Goal: Task Accomplishment & Management: Manage account settings

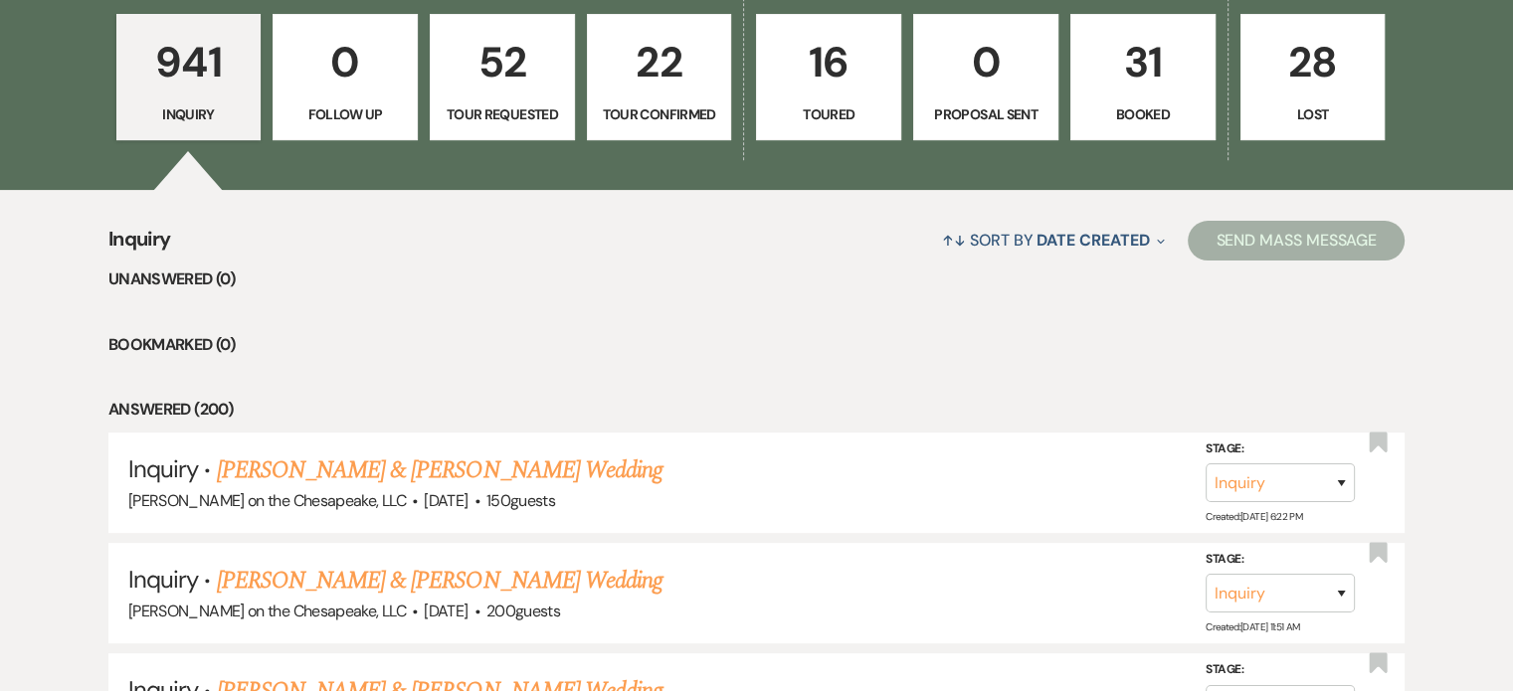
scroll to position [597, 0]
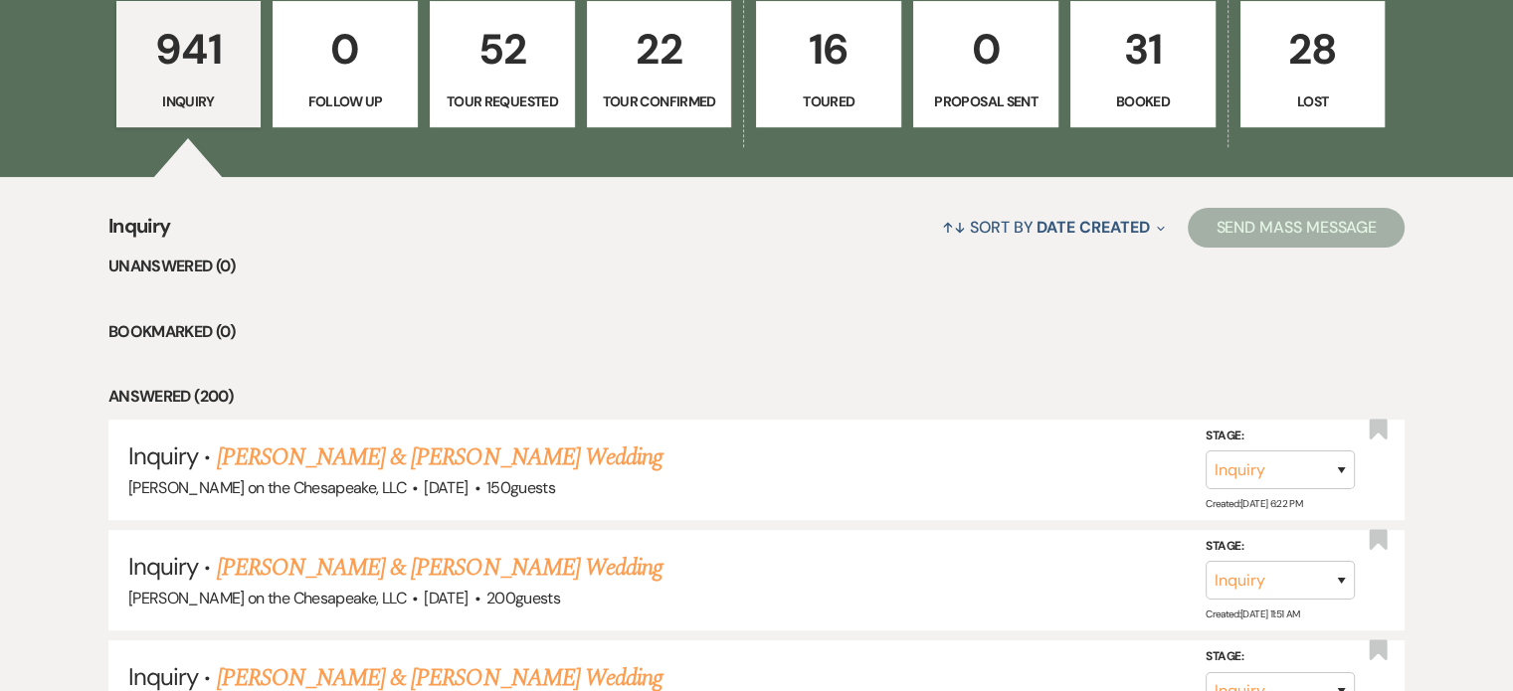
click at [1130, 91] on p "Booked" at bounding box center [1143, 102] width 119 height 22
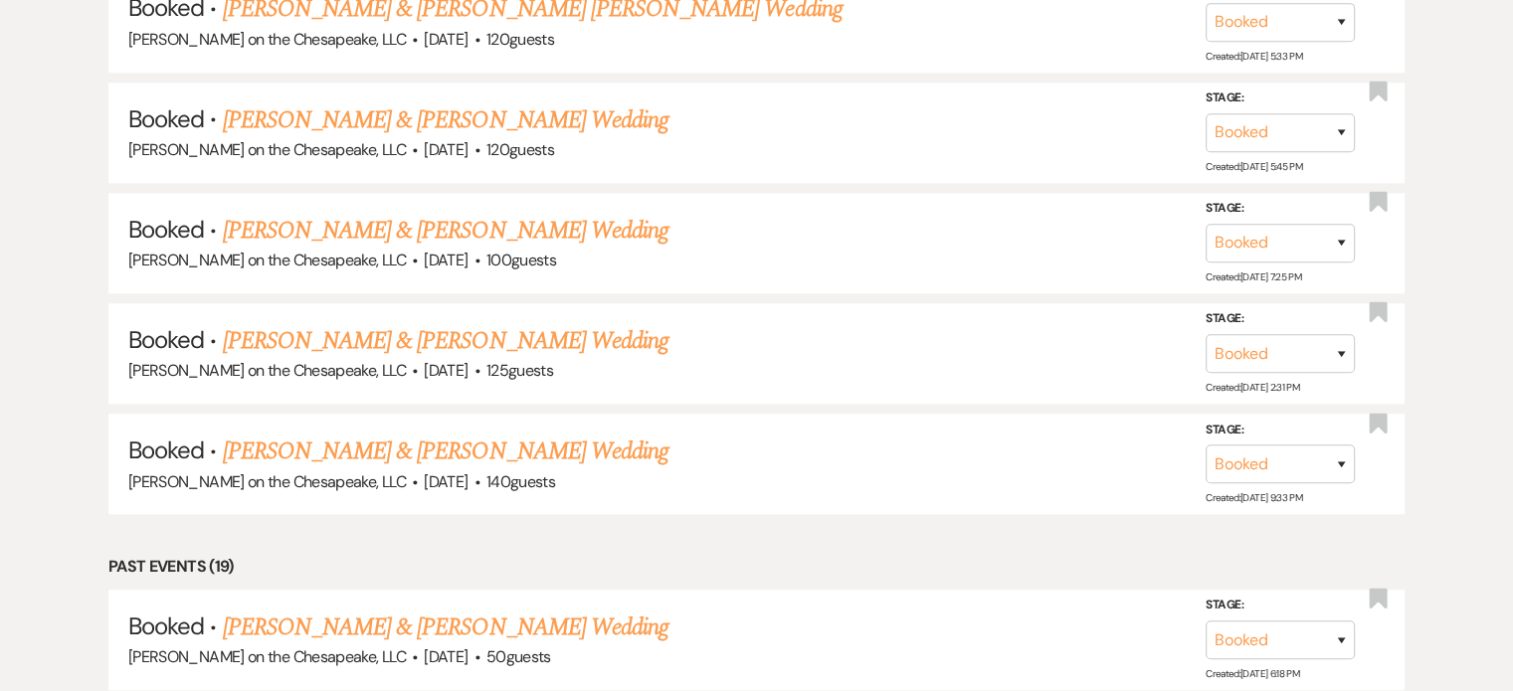
scroll to position [1691, 0]
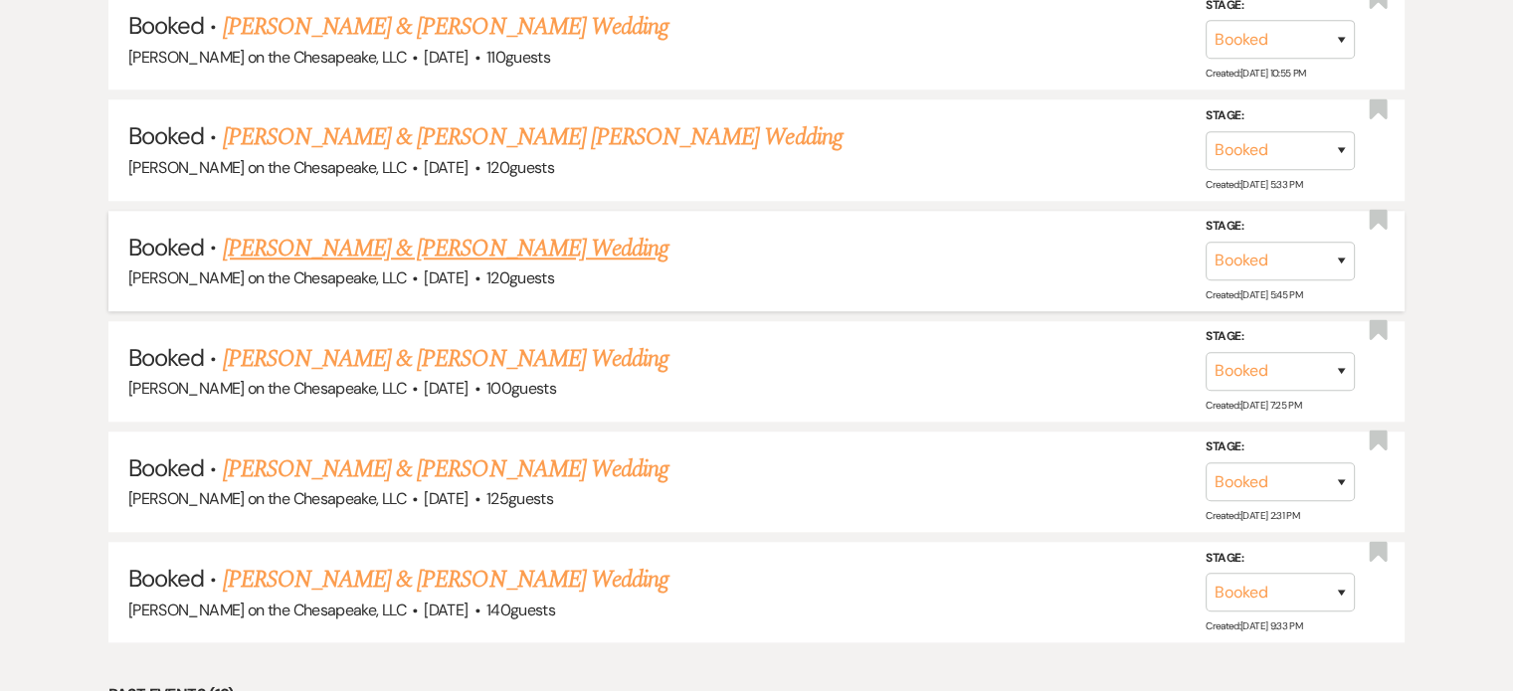
click at [493, 238] on link "[PERSON_NAME] & [PERSON_NAME] Wedding" at bounding box center [446, 249] width 446 height 36
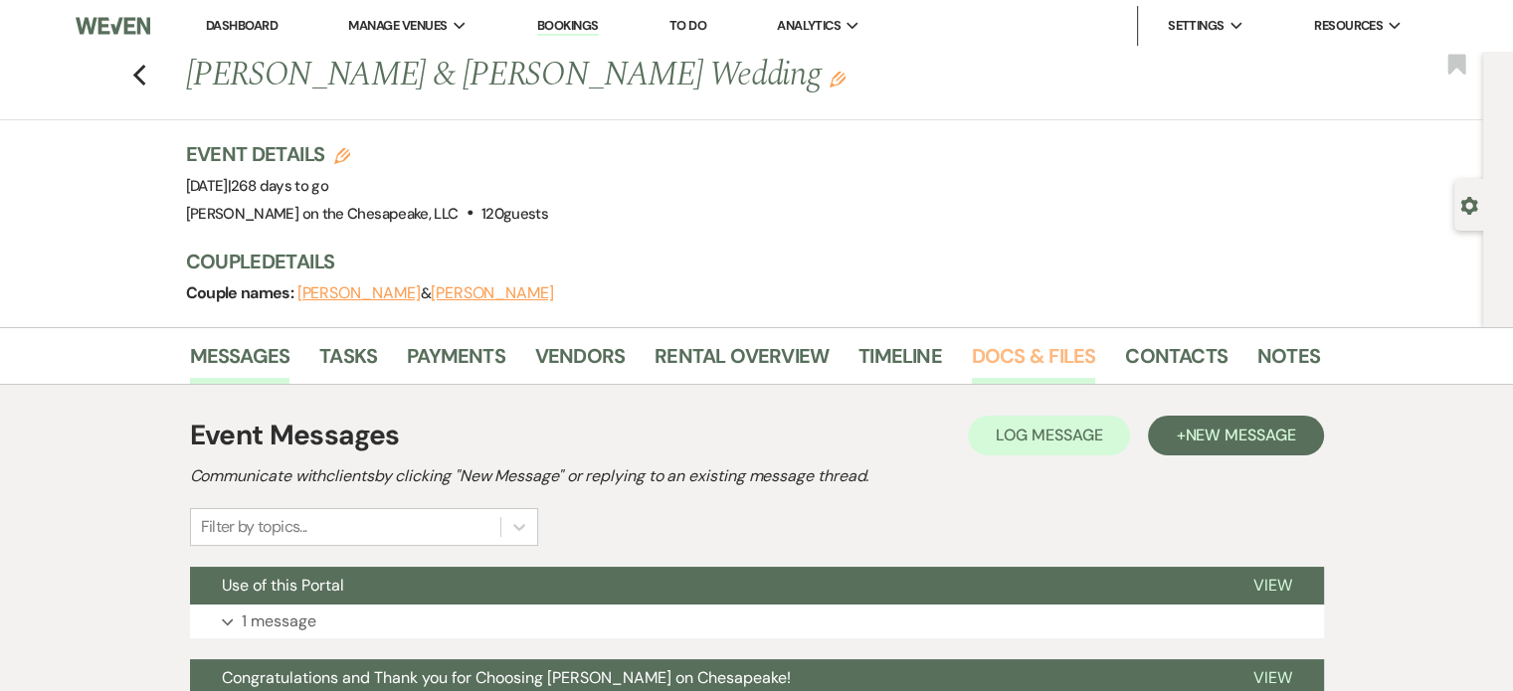
click at [999, 357] on link "Docs & Files" at bounding box center [1033, 362] width 123 height 44
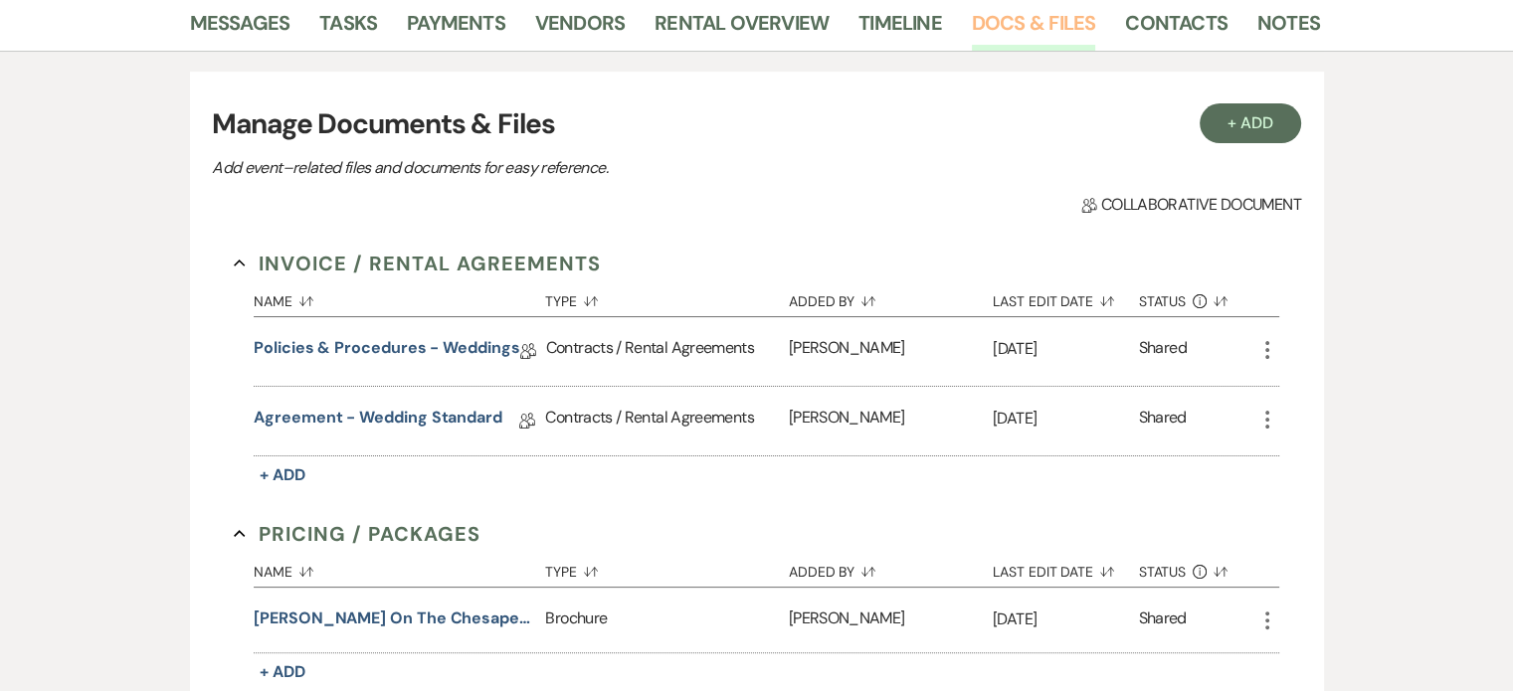
scroll to position [398, 0]
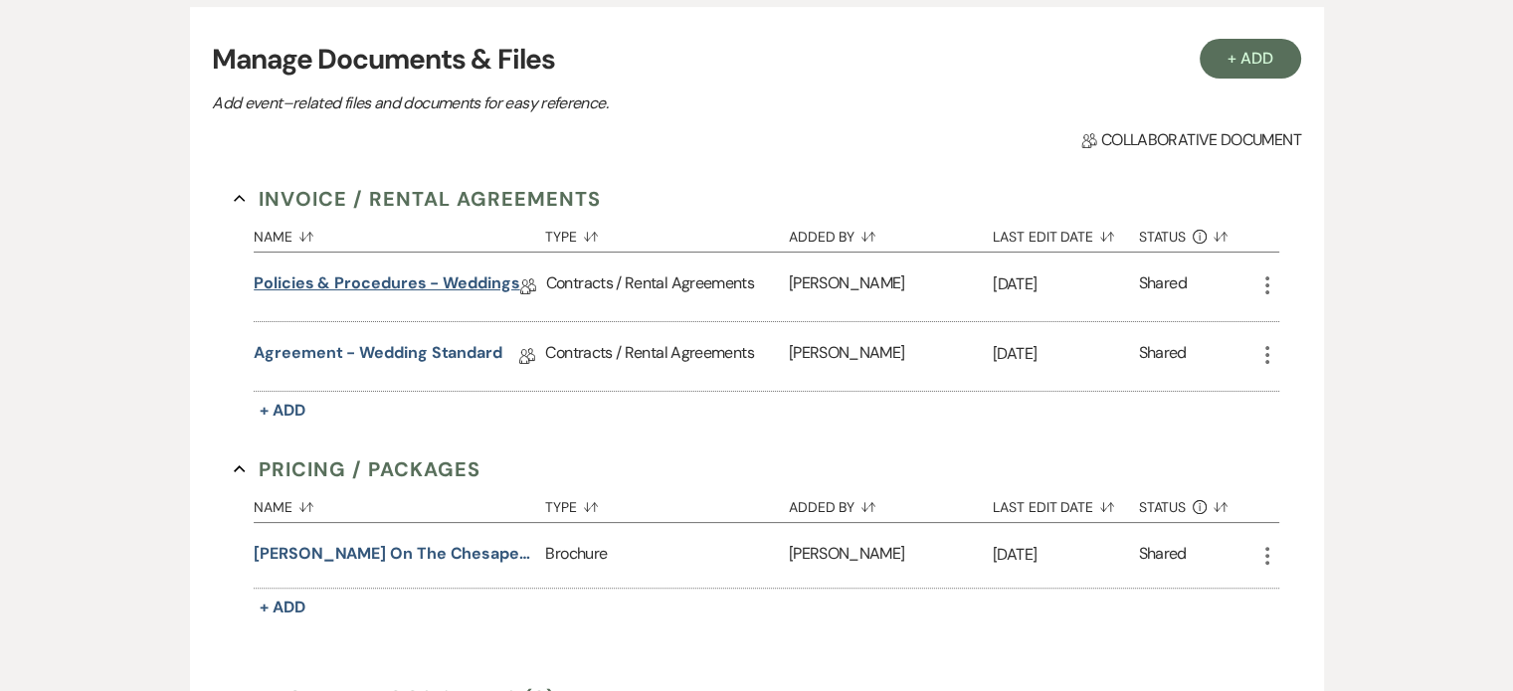
click at [496, 287] on link "Policies & Procedures - Weddings" at bounding box center [387, 287] width 266 height 31
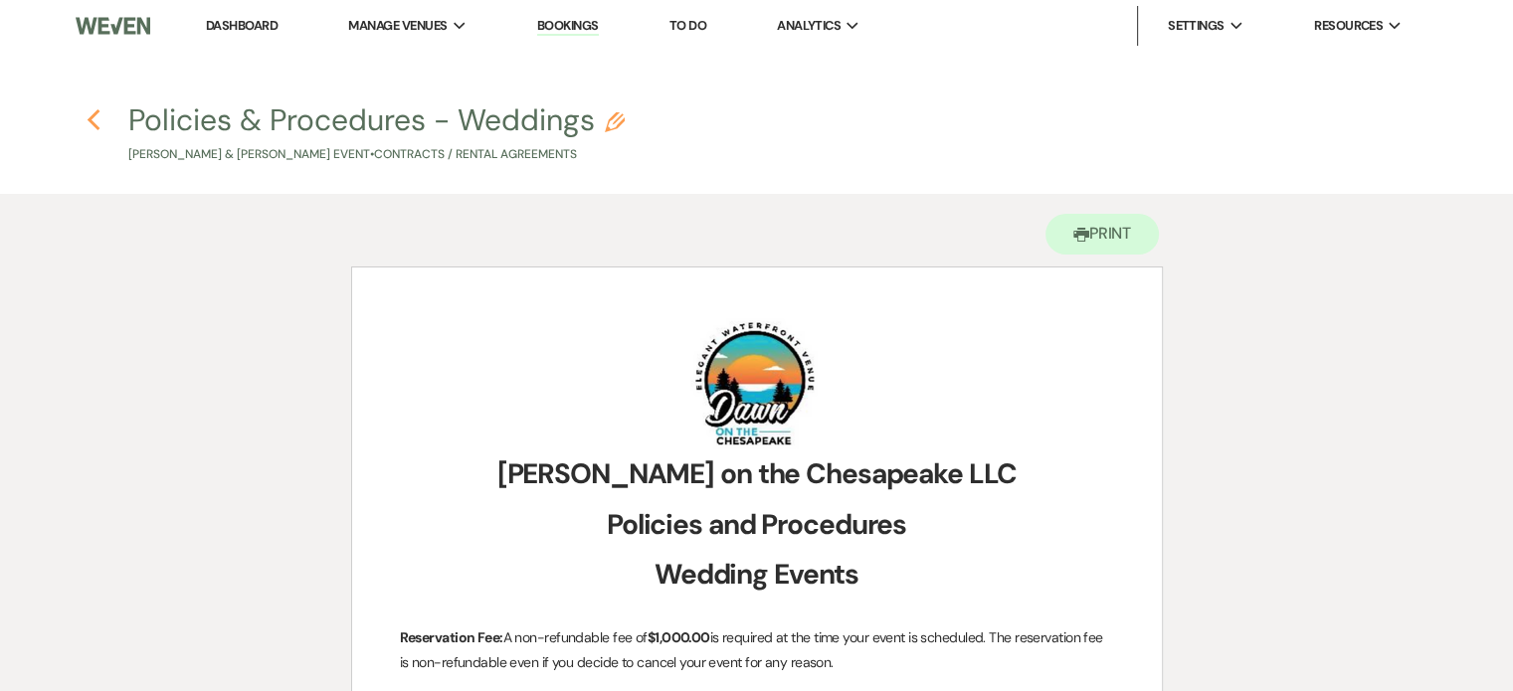
click at [94, 119] on icon "Previous" at bounding box center [94, 120] width 15 height 24
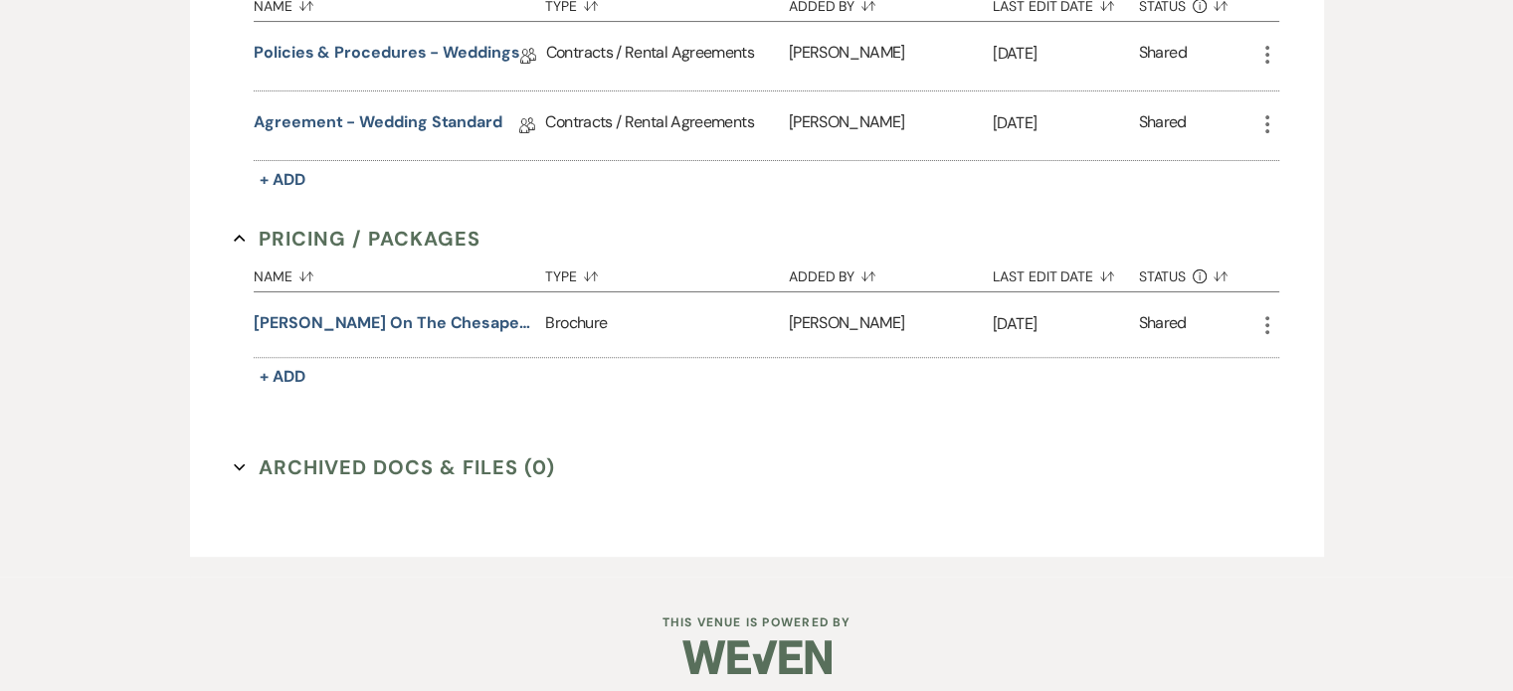
scroll to position [638, 0]
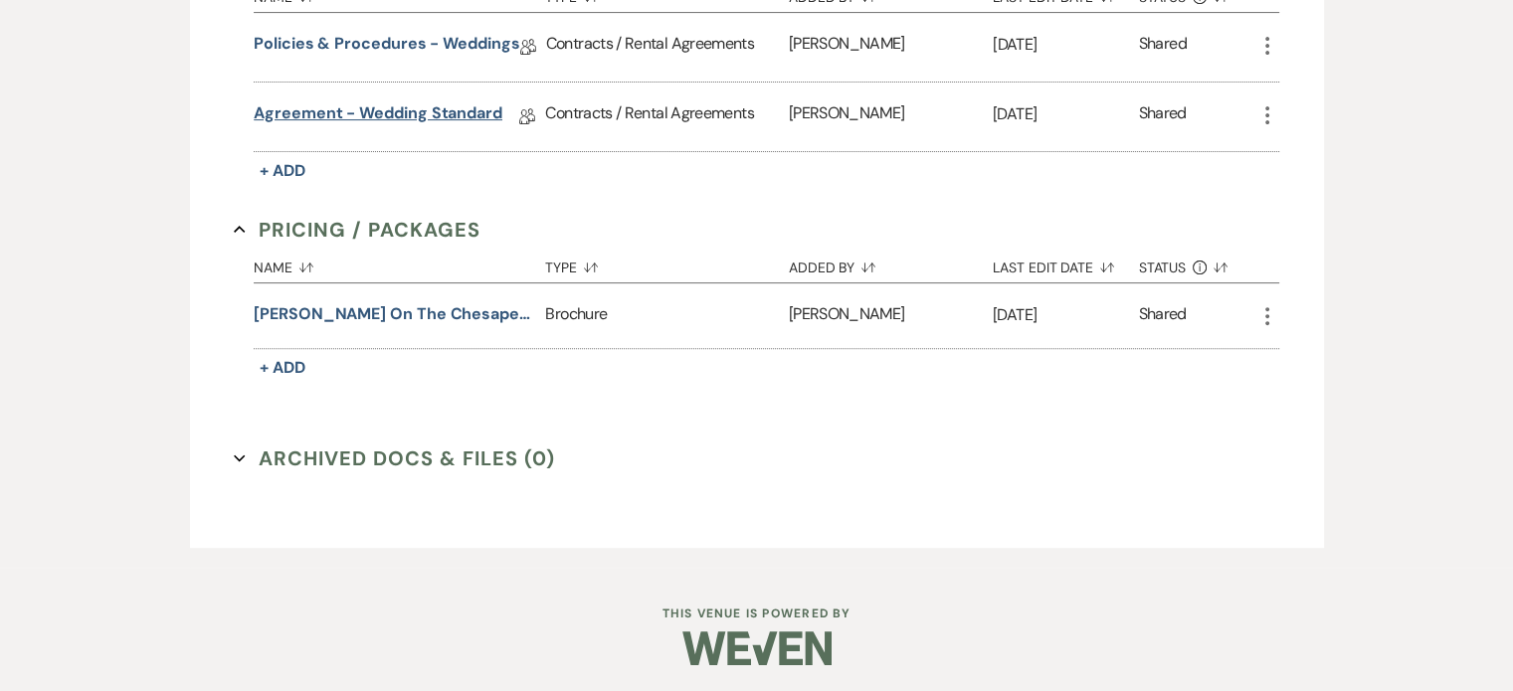
click at [424, 114] on link "Agreement - Wedding Standard" at bounding box center [378, 116] width 249 height 31
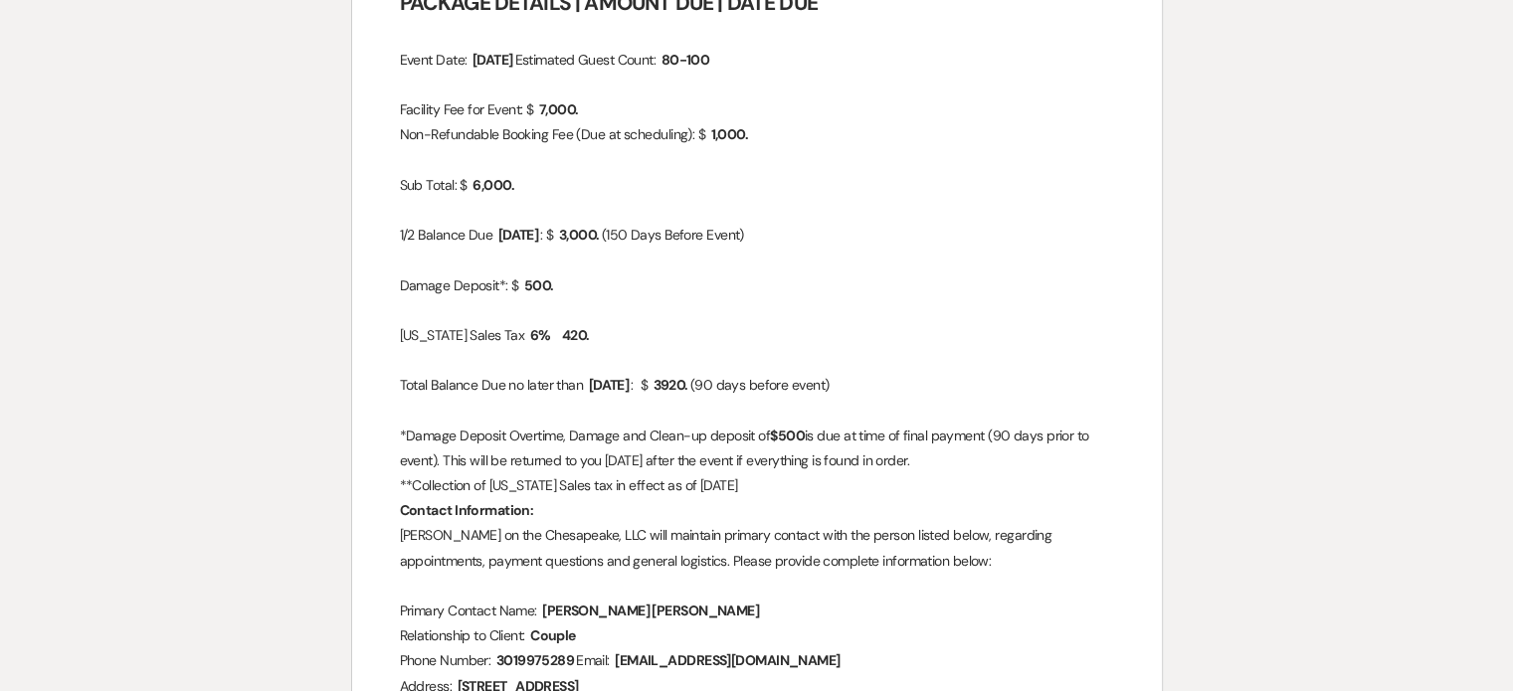
scroll to position [2189, 0]
